Goal: Find specific page/section: Find specific page/section

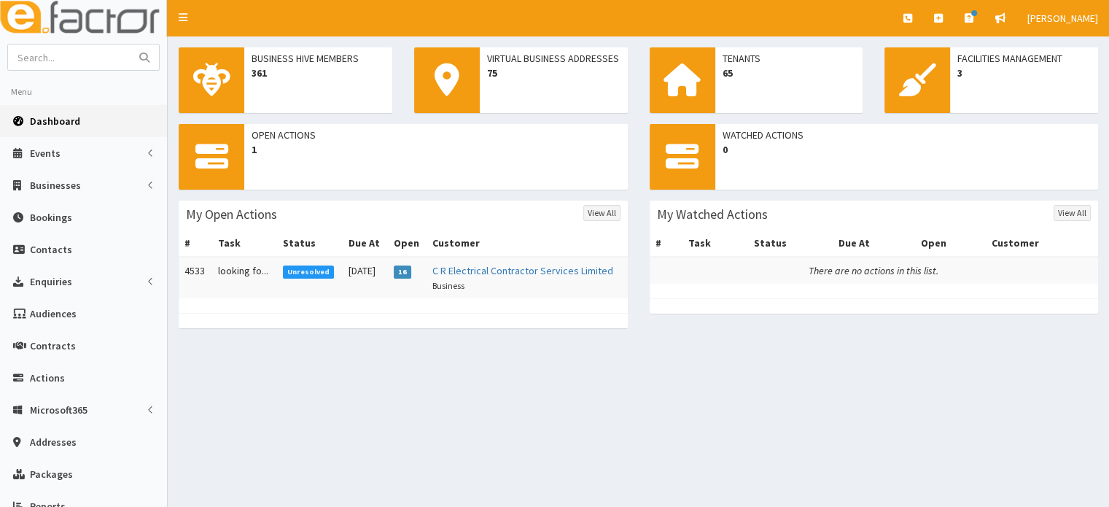
type input "b"
type input "htbc"
click at [130, 44] on button "submit" at bounding box center [144, 57] width 29 height 26
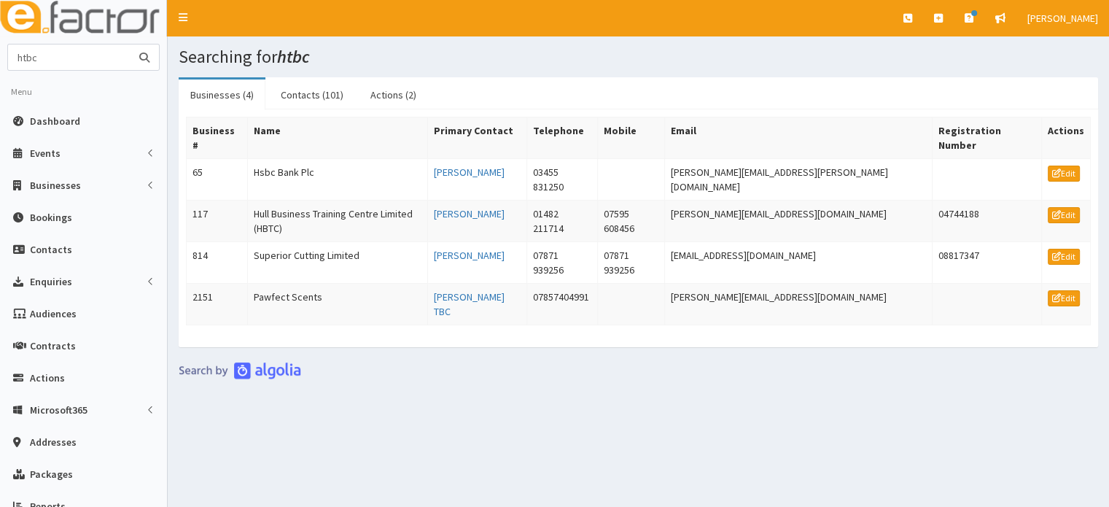
click at [80, 47] on input "htbc" at bounding box center [69, 57] width 123 height 26
type input "hull busines"
click at [130, 44] on button "submit" at bounding box center [144, 57] width 29 height 26
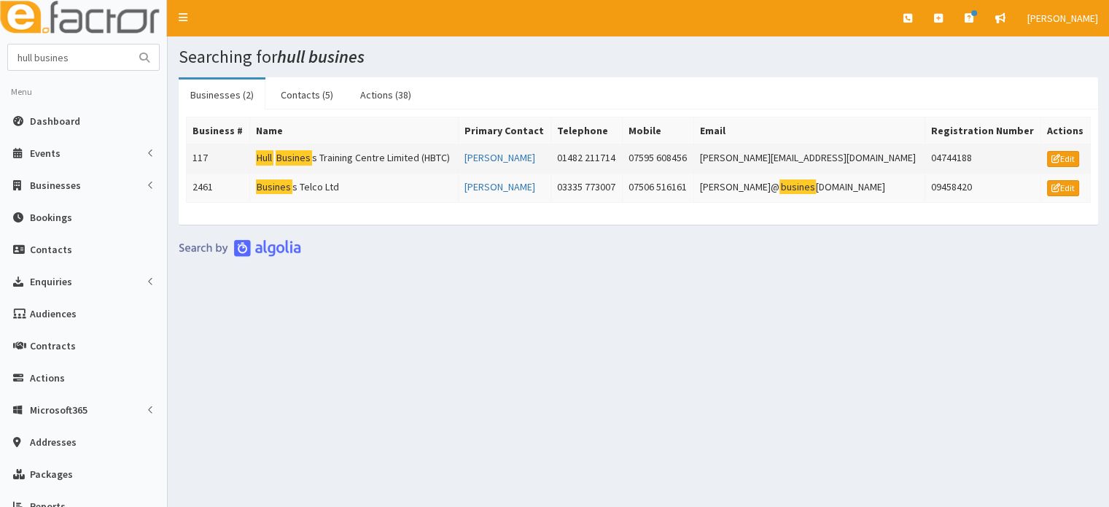
click at [347, 158] on td "Hull Busines s Training Centre Limited (HBTC)" at bounding box center [353, 158] width 209 height 29
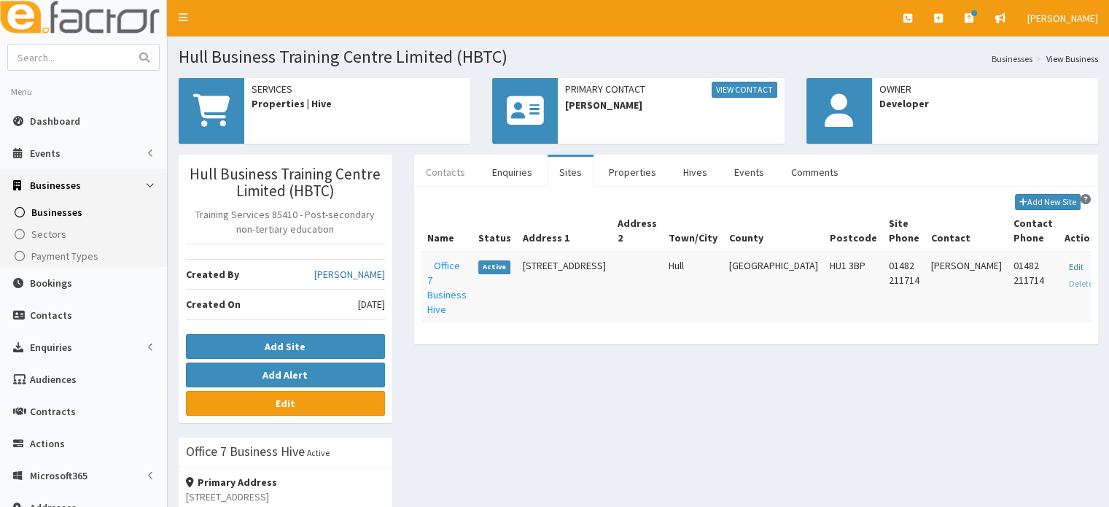
click at [452, 174] on link "Contacts" at bounding box center [445, 172] width 63 height 31
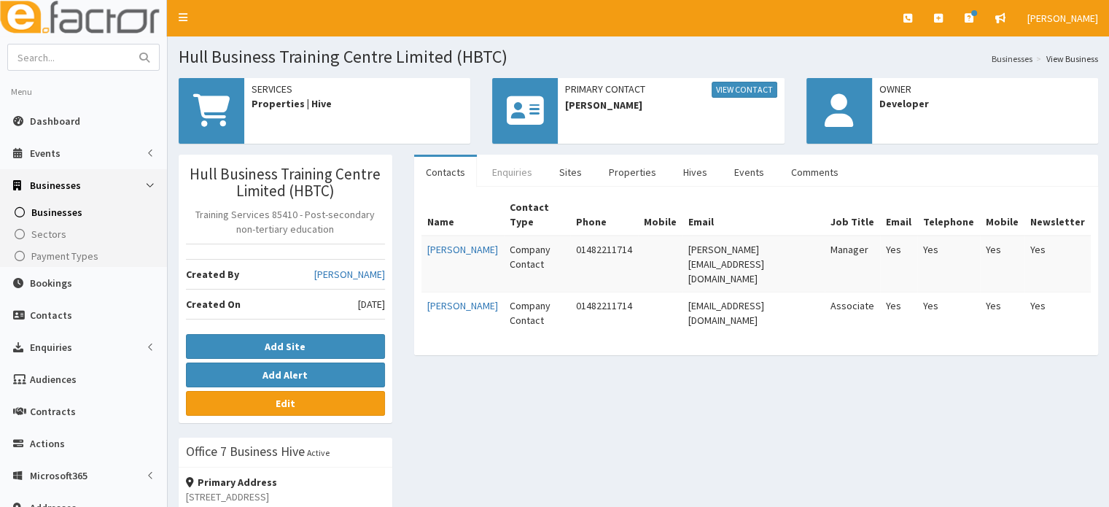
click at [512, 173] on link "Enquiries" at bounding box center [512, 172] width 63 height 31
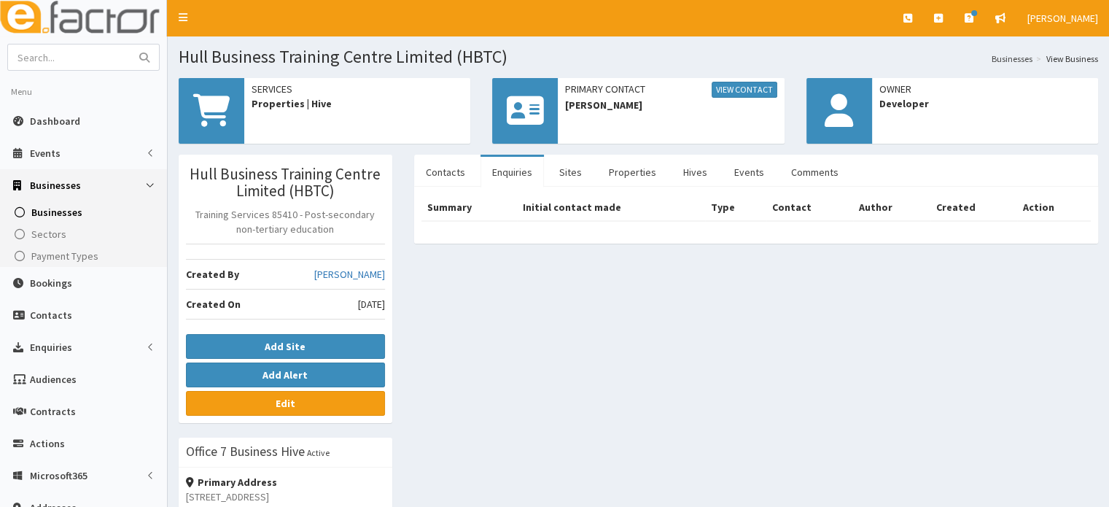
click at [661, 171] on ul "Contacts Enquiries Sites Properties Hives Events Comments" at bounding box center [756, 171] width 684 height 32
click at [627, 172] on link "Properties" at bounding box center [632, 172] width 71 height 31
